Goal: Communication & Community: Answer question/provide support

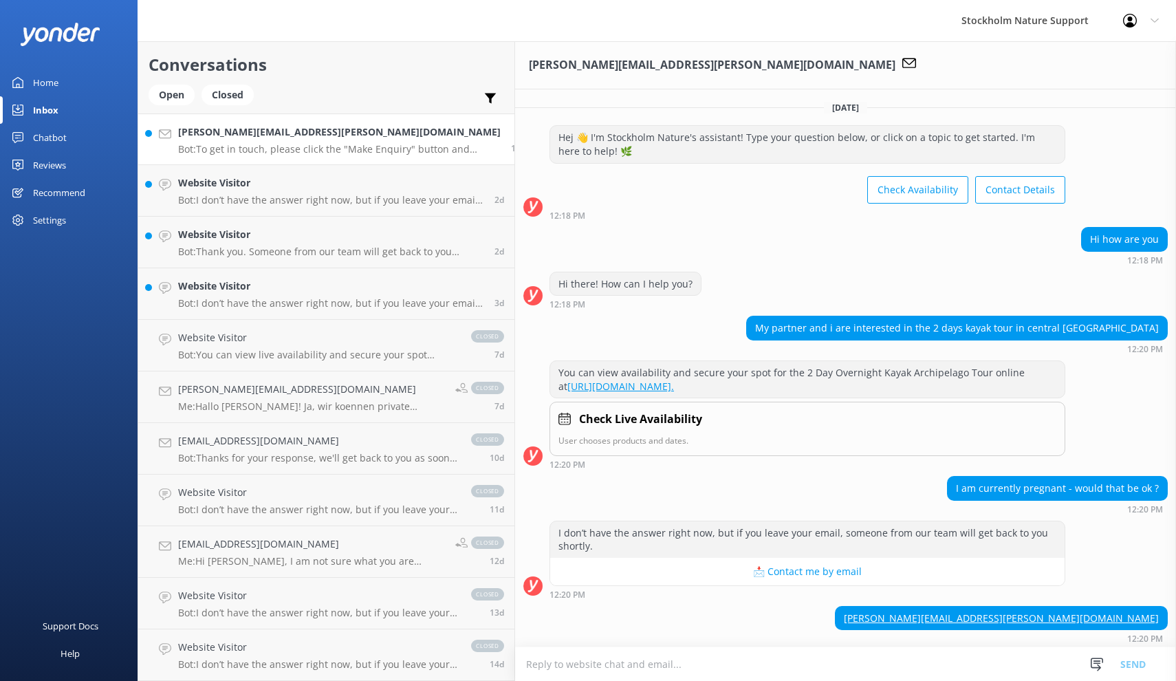
scroll to position [312, 0]
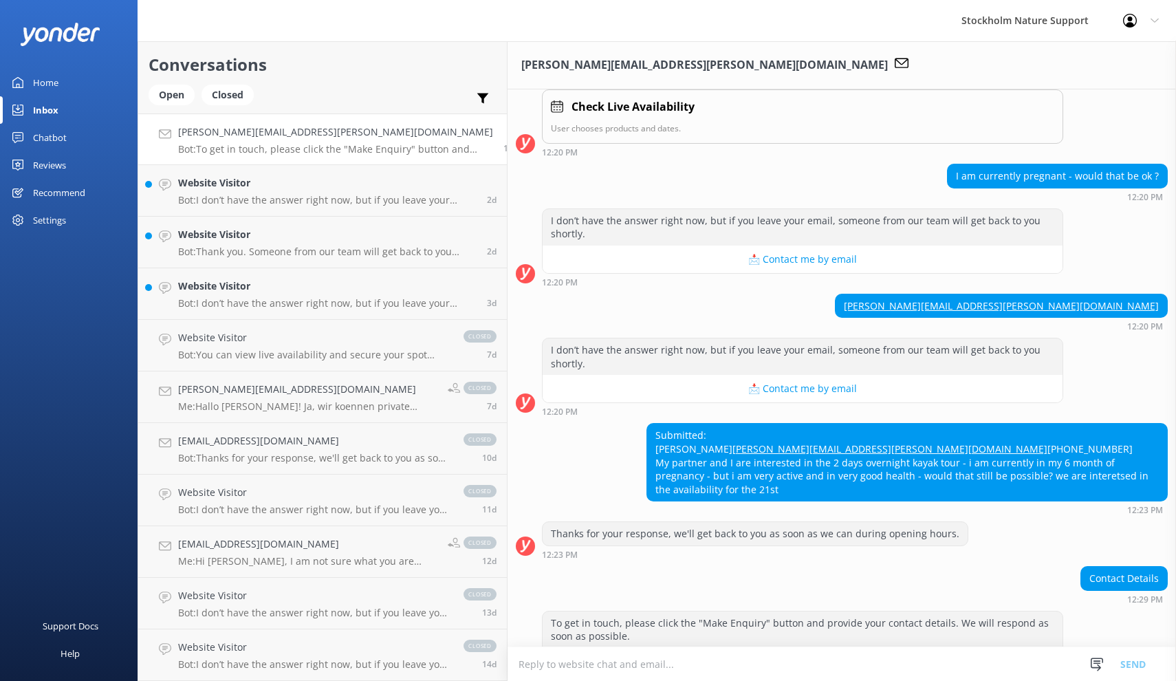
click at [647, 424] on div "Submitted: [PERSON_NAME] [PERSON_NAME][EMAIL_ADDRESS][PERSON_NAME][DOMAIN_NAME]…" at bounding box center [907, 462] width 520 height 77
copy div "[PERSON_NAME]"
click at [530, 666] on textarea at bounding box center [842, 664] width 669 height 34
paste textarea "[PERSON_NAME]"
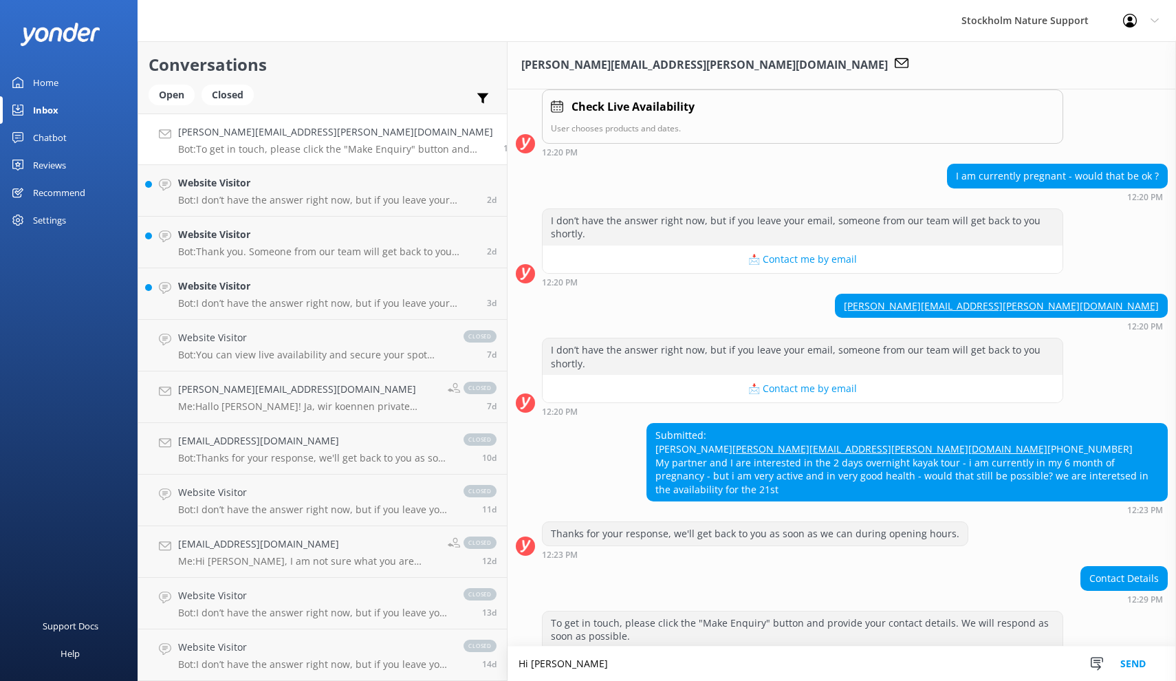
click at [521, 664] on textarea "Hi [PERSON_NAME]" at bounding box center [842, 664] width 669 height 34
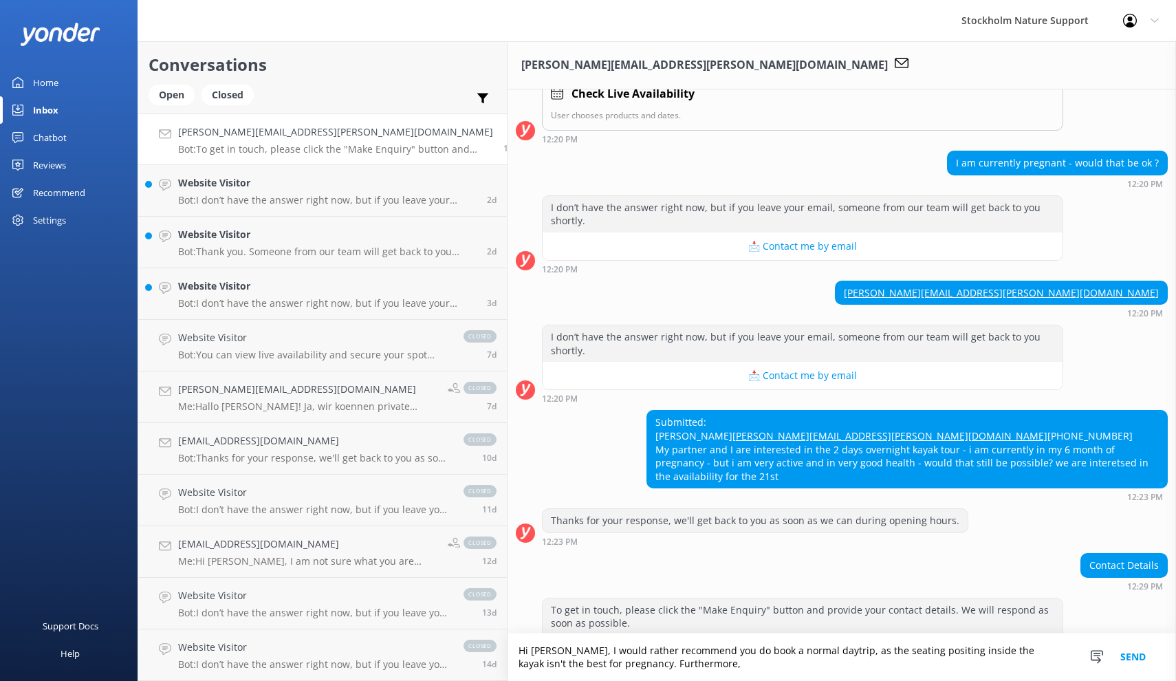
click at [572, 665] on textarea "Hi [PERSON_NAME], I would rather recommend you do book a normal daytrip, as the…" at bounding box center [842, 657] width 669 height 47
click at [713, 651] on textarea "Hi [PERSON_NAME], I would rather recommend you do book a normal daytrip, as the…" at bounding box center [842, 657] width 669 height 47
click at [730, 662] on textarea "Hi [PERSON_NAME], I would rather recommend you do book a normal day-trip, as th…" at bounding box center [842, 657] width 669 height 47
drag, startPoint x: 495, startPoint y: 662, endPoint x: 418, endPoint y: 663, distance: 76.4
click at [508, 663] on textarea "Hi [PERSON_NAME], I would rather recommend you do book a normal day-trip, as th…" at bounding box center [842, 657] width 669 height 47
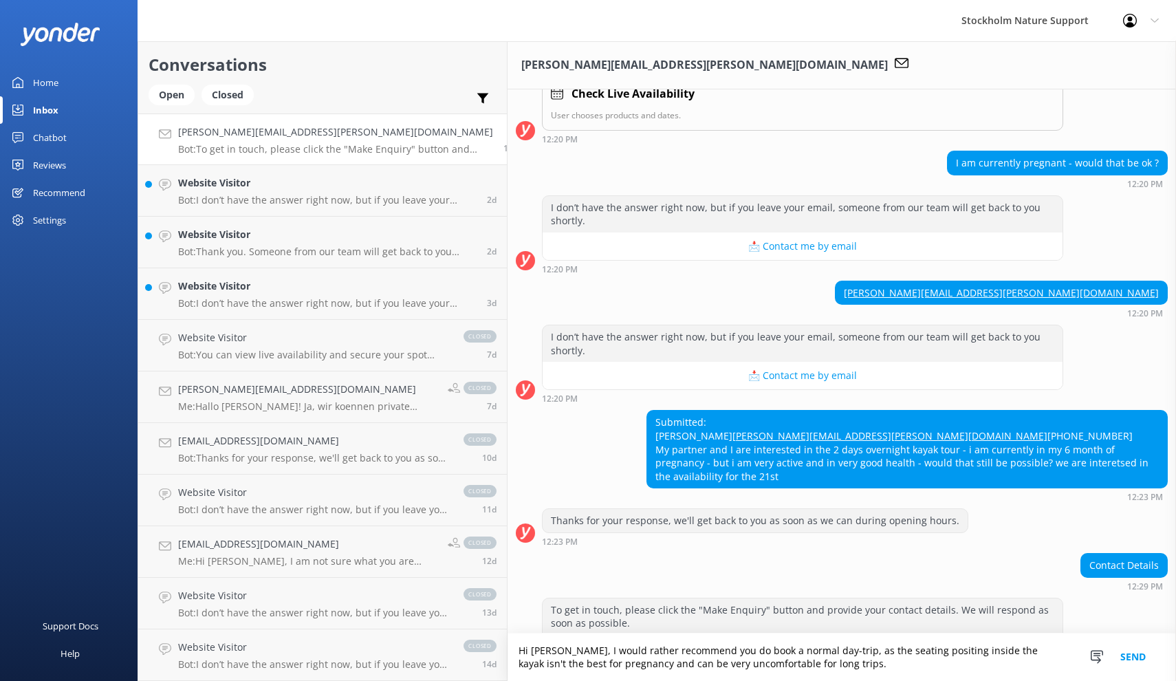
click at [733, 651] on textarea "Hi [PERSON_NAME], I would rather recommend you do book a normal day-trip, as th…" at bounding box center [842, 657] width 669 height 47
click at [1021, 649] on textarea "Hi [PERSON_NAME], I would rather recommend you do book a normal day-trip (6-hou…" at bounding box center [842, 657] width 669 height 47
click at [730, 667] on textarea "Hi [PERSON_NAME], I would rather recommend you do book a normal day-trip (6-hou…" at bounding box center [842, 657] width 669 height 47
drag, startPoint x: 704, startPoint y: 666, endPoint x: 398, endPoint y: 636, distance: 306.8
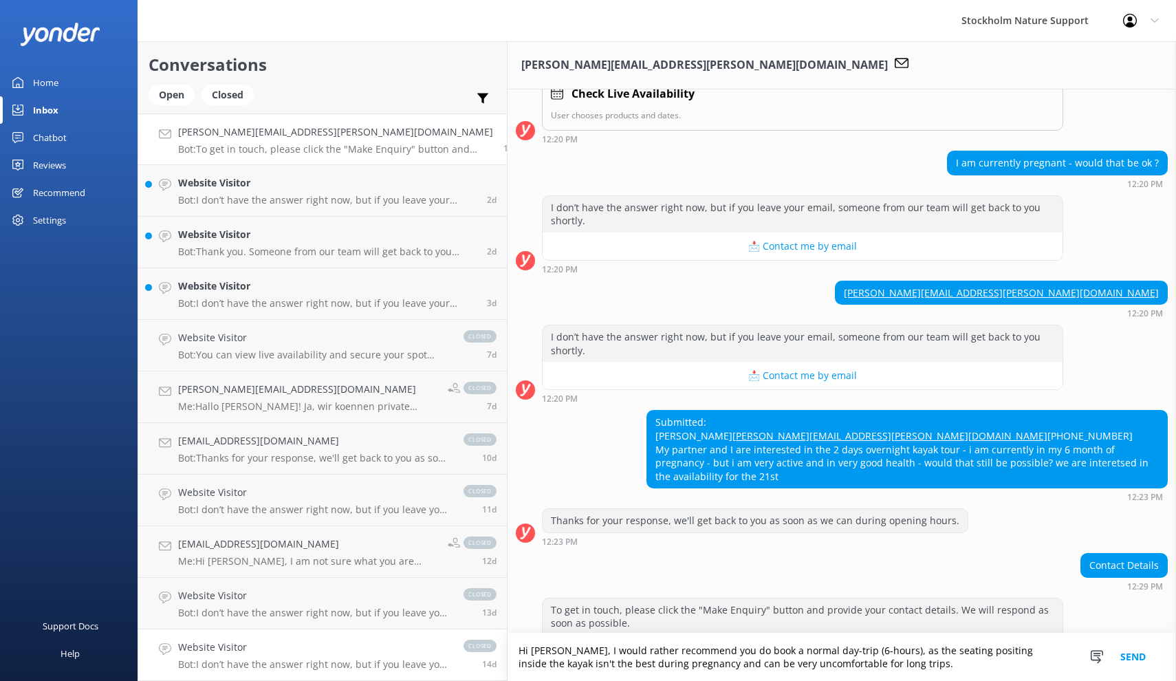
click at [398, 636] on div "Conversations Open Closed Important Assigned to me Unassigned [PERSON_NAME][EMA…" at bounding box center [657, 361] width 1039 height 640
click at [693, 664] on textarea "Hi [PERSON_NAME], I would rather recommend you do book a normal day-trip (6-hou…" at bounding box center [842, 657] width 669 height 47
drag, startPoint x: 690, startPoint y: 664, endPoint x: 422, endPoint y: 640, distance: 269.3
click at [508, 640] on textarea "Hi [PERSON_NAME], I would rather recommend you do book a normal day-trip (6-hou…" at bounding box center [842, 657] width 669 height 47
paste textarea "I would recommend booking a regular day trip (around 6 hours) instead, as the s…"
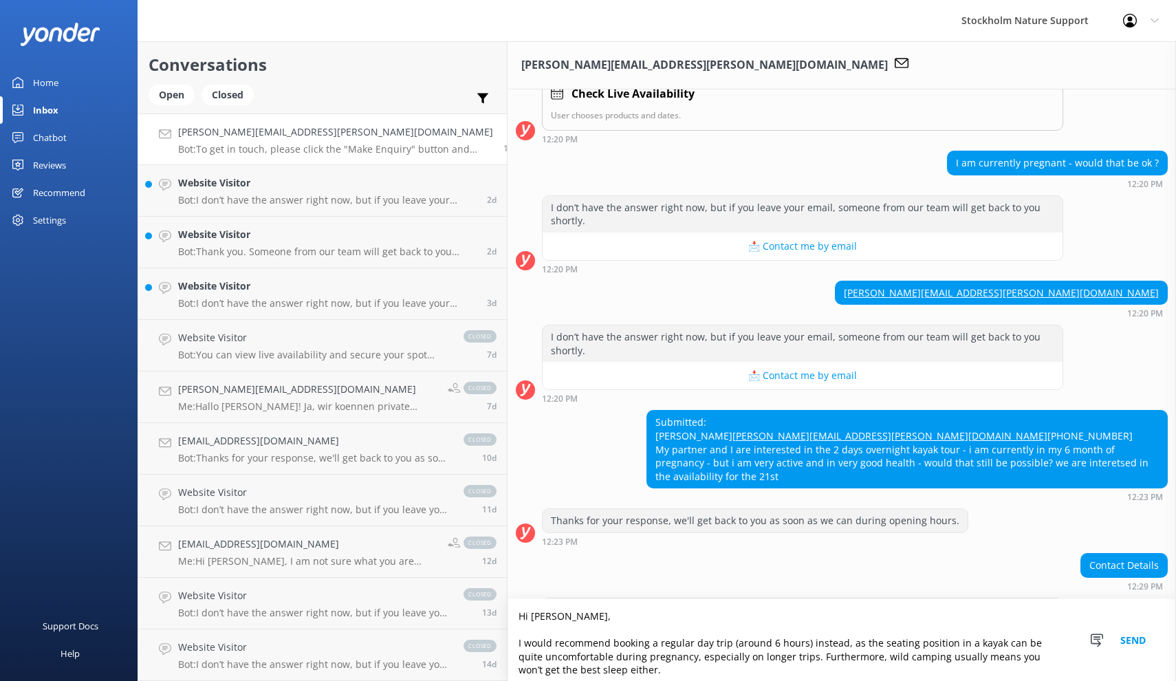
scroll to position [351, 0]
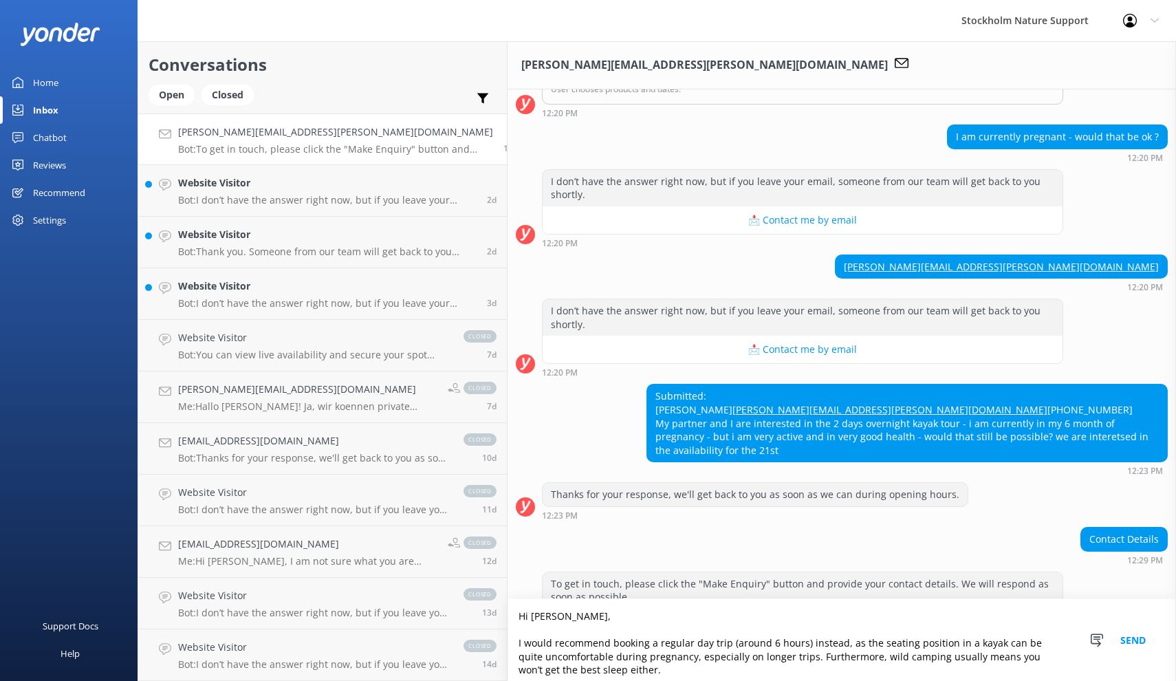
click at [655, 653] on textarea "Hi [PERSON_NAME], I would recommend booking a regular day trip (around 6 hours)…" at bounding box center [842, 640] width 669 height 82
click at [686, 653] on textarea "Hi [PERSON_NAME], I would recommend booking a regular day trip (6 hours) instea…" at bounding box center [842, 640] width 669 height 82
click at [895, 650] on textarea "Hi [PERSON_NAME], I would recommend booking a regular day trip (6 hours) instea…" at bounding box center [842, 640] width 669 height 82
click at [814, 656] on textarea "Hi [PERSON_NAME], I would recommend booking a regular day trip (6 hours) instea…" at bounding box center [842, 640] width 669 height 82
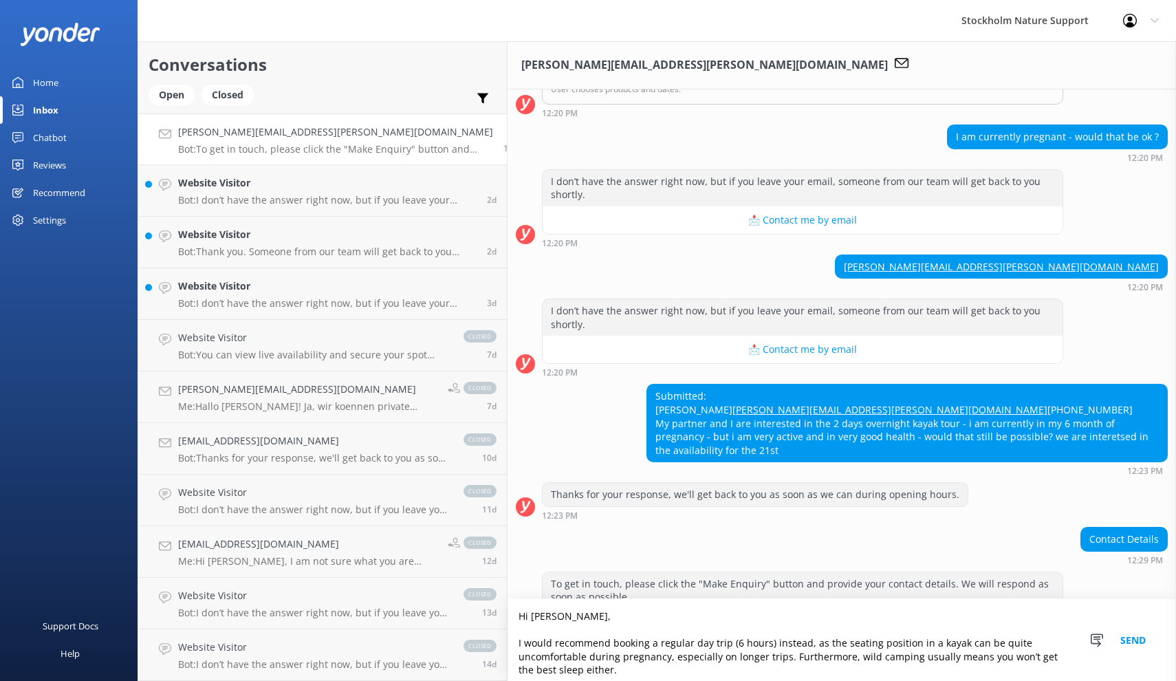
click at [508, 666] on textarea "Hi [PERSON_NAME], I would recommend booking a regular day trip (6 hours) instea…" at bounding box center [842, 640] width 669 height 82
click at [1013, 658] on textarea "Hi [PERSON_NAME], I would recommend booking a regular day trip (6 hours) instea…" at bounding box center [842, 640] width 669 height 82
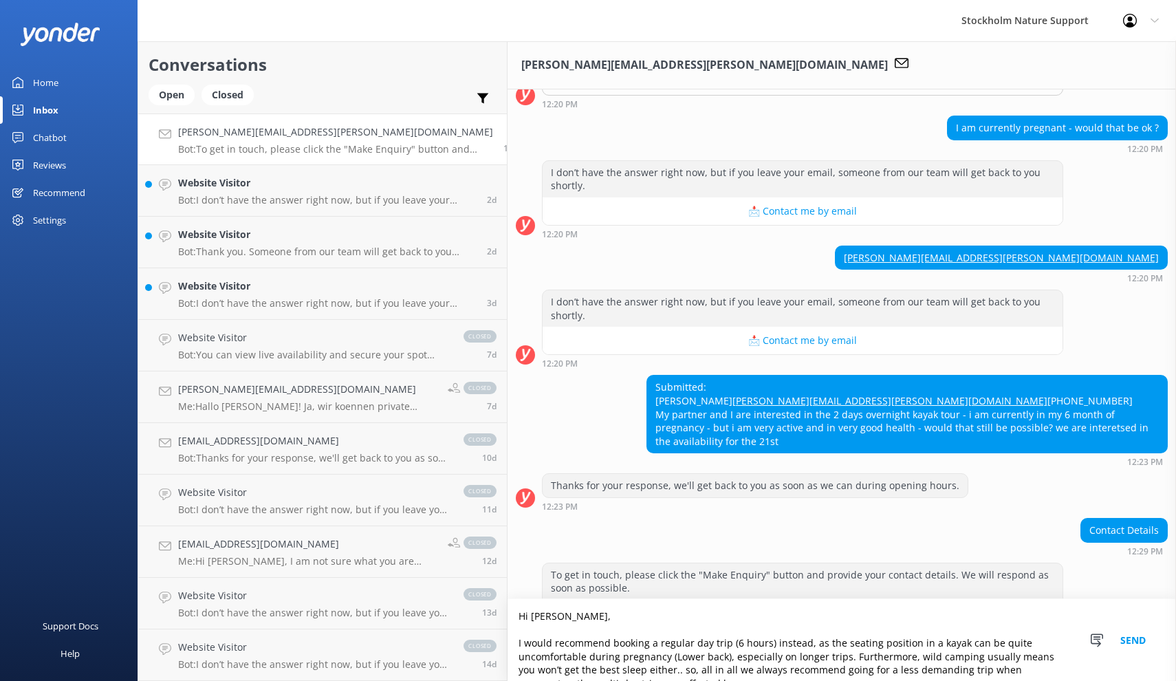
drag, startPoint x: 920, startPoint y: 667, endPoint x: 857, endPoint y: 665, distance: 63.3
click at [857, 665] on textarea "Hi [PERSON_NAME], I would recommend booking a regular day trip (6 hours) instea…" at bounding box center [842, 640] width 669 height 82
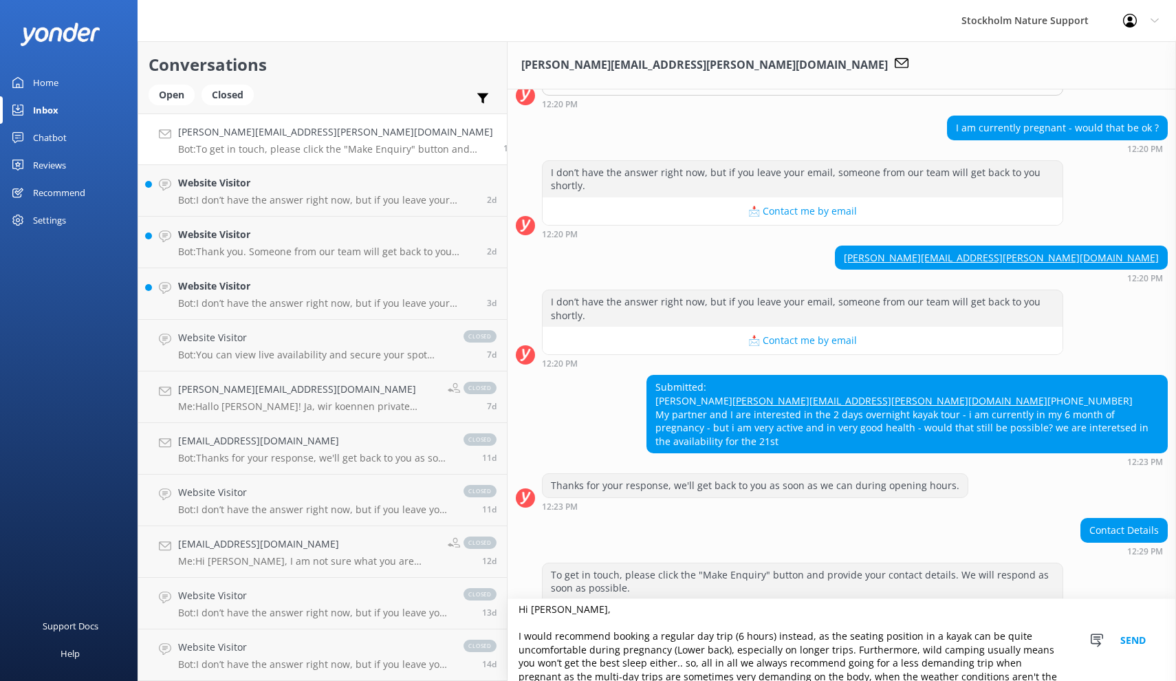
drag, startPoint x: 685, startPoint y: 667, endPoint x: 561, endPoint y: 661, distance: 123.9
click at [561, 661] on textarea "Hi [PERSON_NAME], I would recommend booking a regular day trip (6 hours) instea…" at bounding box center [842, 640] width 669 height 82
click at [649, 669] on textarea "Hi [PERSON_NAME], I would recommend booking a regular day trip (6 hours) instea…" at bounding box center [842, 640] width 669 height 82
drag, startPoint x: 640, startPoint y: 673, endPoint x: 424, endPoint y: 670, distance: 216.0
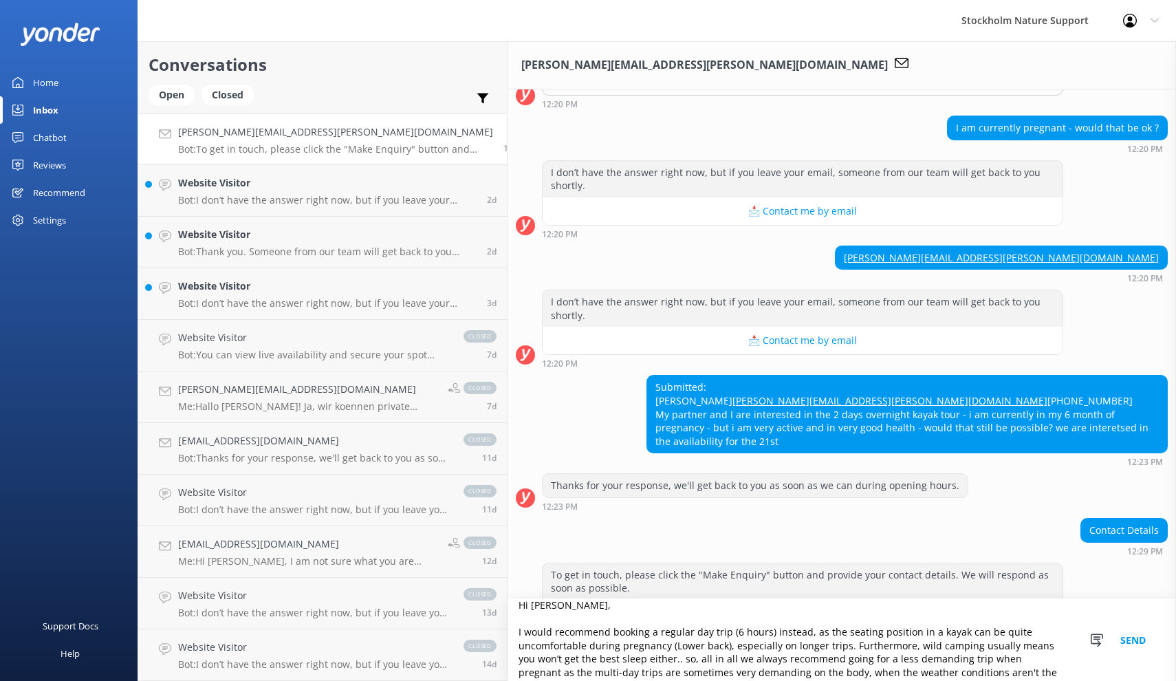
click at [508, 670] on textarea "Hi [PERSON_NAME], I would recommend booking a regular day trip (6 hours) instea…" at bounding box center [842, 640] width 669 height 82
type textarea "Hi [PERSON_NAME], I would recommend booking a regular day trip (6 hours) instea…"
click at [1129, 636] on button "Send" at bounding box center [1133, 640] width 52 height 82
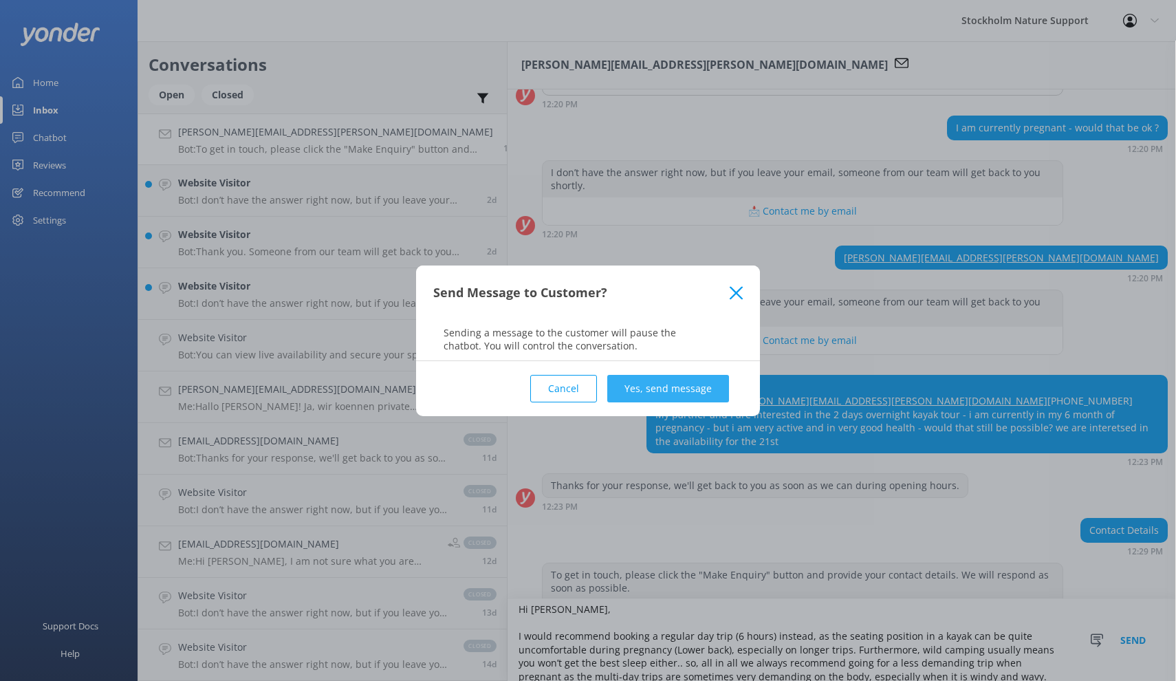
click at [660, 385] on button "Yes, send message" at bounding box center [668, 389] width 122 height 28
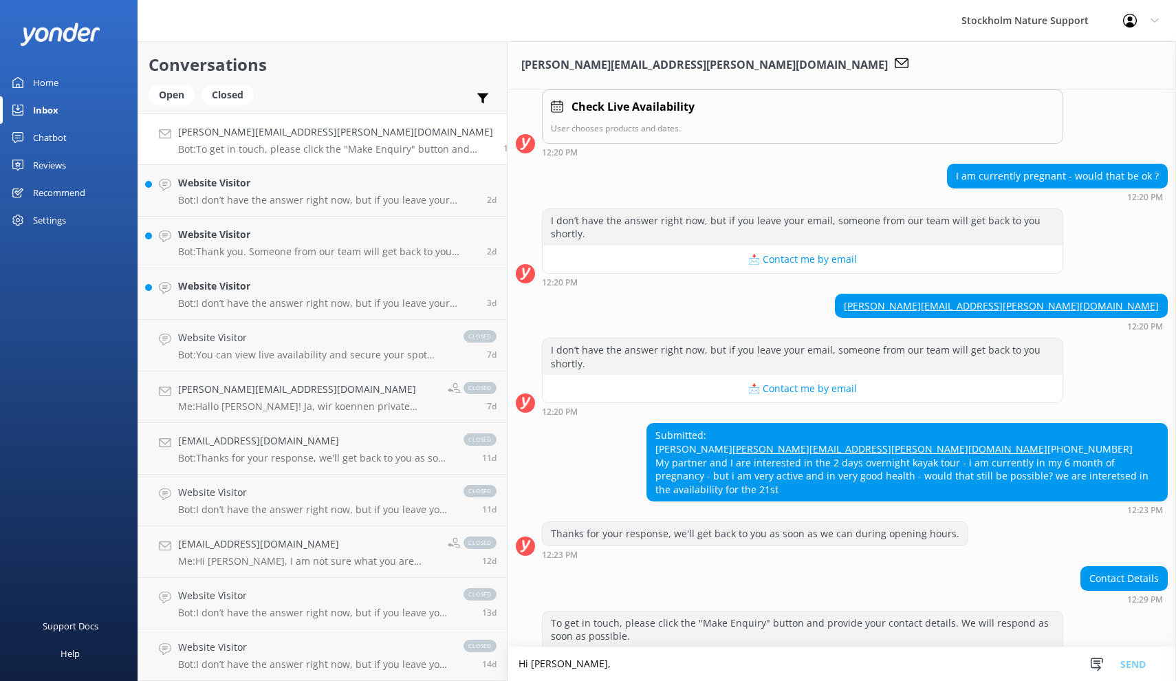
scroll to position [466, 0]
